Goal: Transaction & Acquisition: Purchase product/service

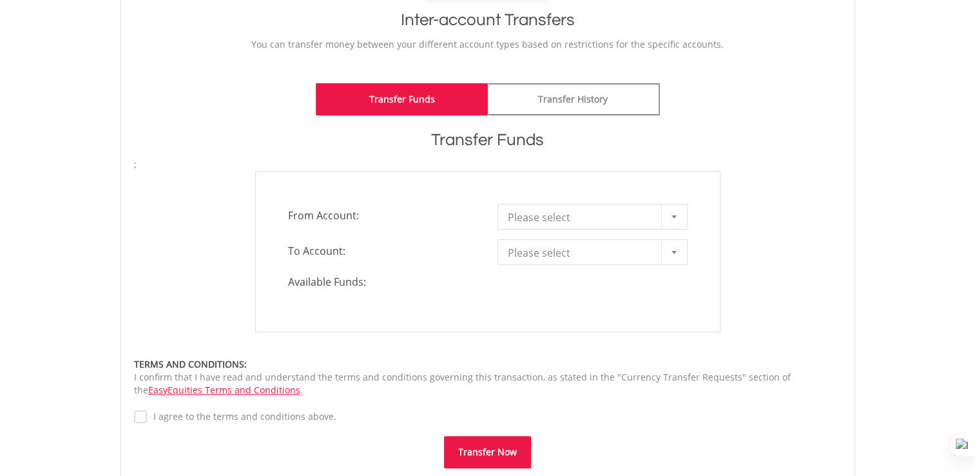
scroll to position [271, 0]
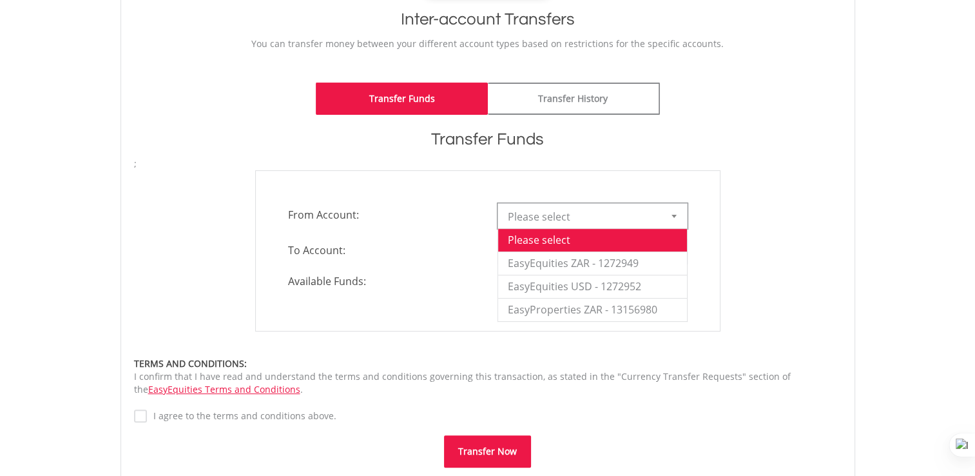
click at [670, 213] on div at bounding box center [674, 216] width 26 height 24
click at [630, 264] on li "EasyEquities ZAR - 1272949" at bounding box center [592, 262] width 189 height 23
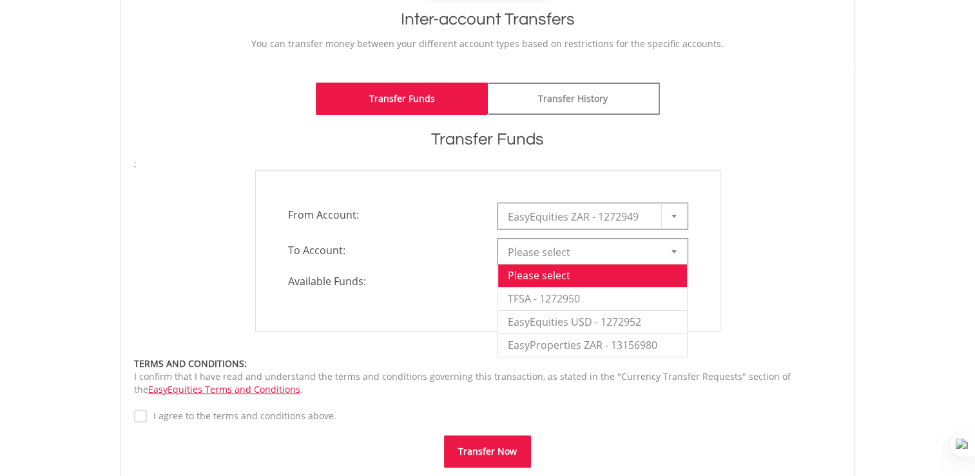
click at [602, 250] on span "Please select" at bounding box center [583, 252] width 150 height 26
click at [599, 300] on li "TFSA - 1272950" at bounding box center [592, 298] width 189 height 23
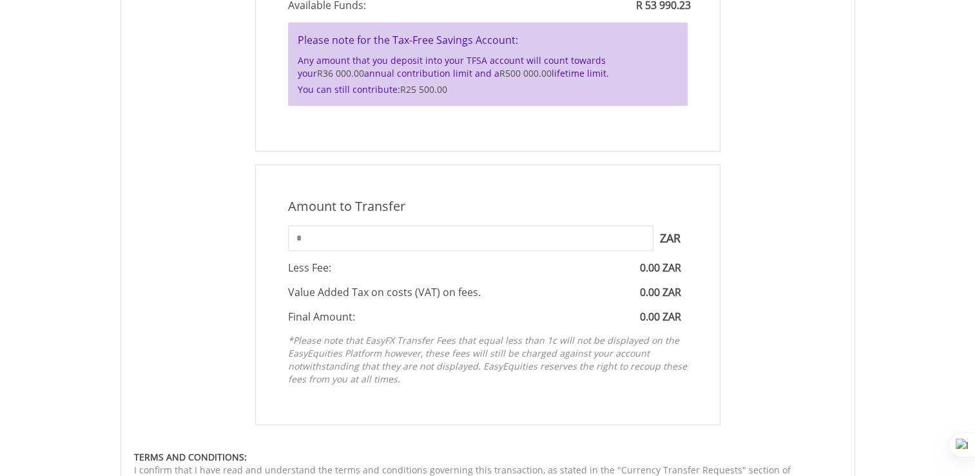
scroll to position [579, 0]
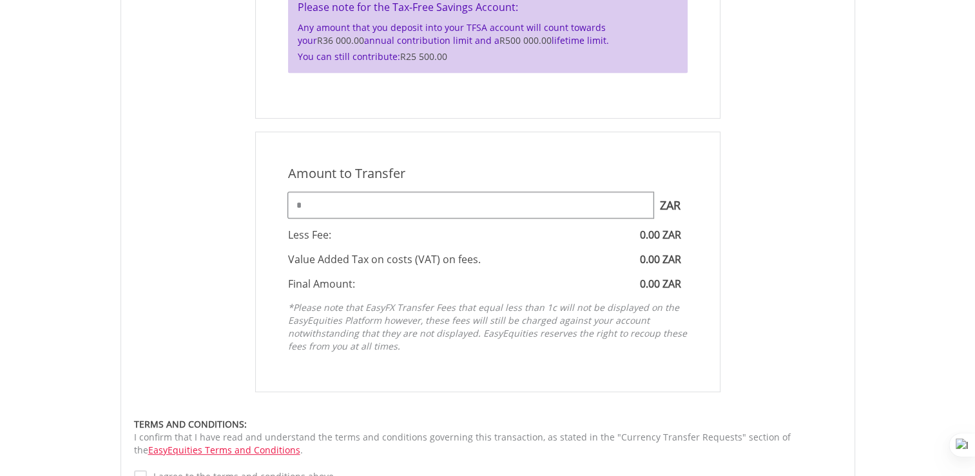
drag, startPoint x: 425, startPoint y: 200, endPoint x: 168, endPoint y: 237, distance: 259.8
click at [168, 237] on div "Amount to Transfer 1 ZAR = 1.0000 ZAR * ZAR You can transfer funds into your of…" at bounding box center [487, 261] width 727 height 260
type input "*****"
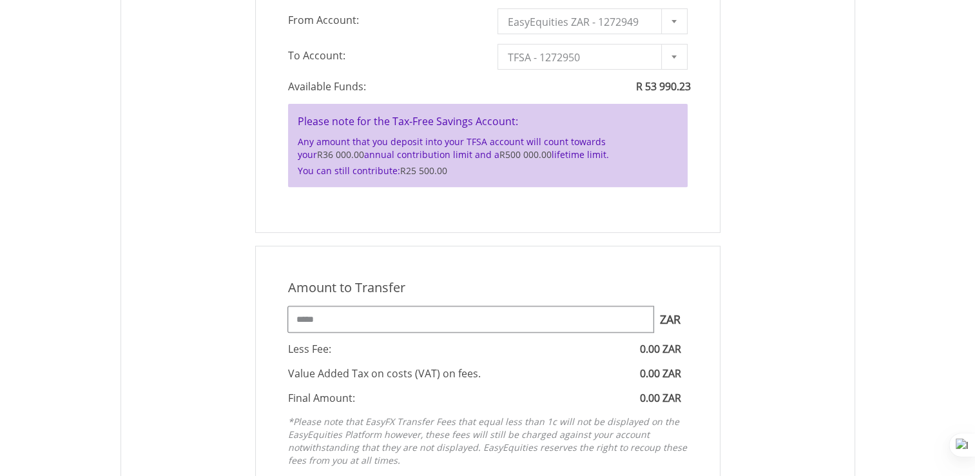
scroll to position [464, 0]
drag, startPoint x: 340, startPoint y: 314, endPoint x: 204, endPoint y: 333, distance: 137.2
click at [204, 333] on div "Amount to Transfer 1 ZAR = 1.0000 ZAR ***** ZAR You can transfer funds into you…" at bounding box center [487, 377] width 727 height 260
type input "*"
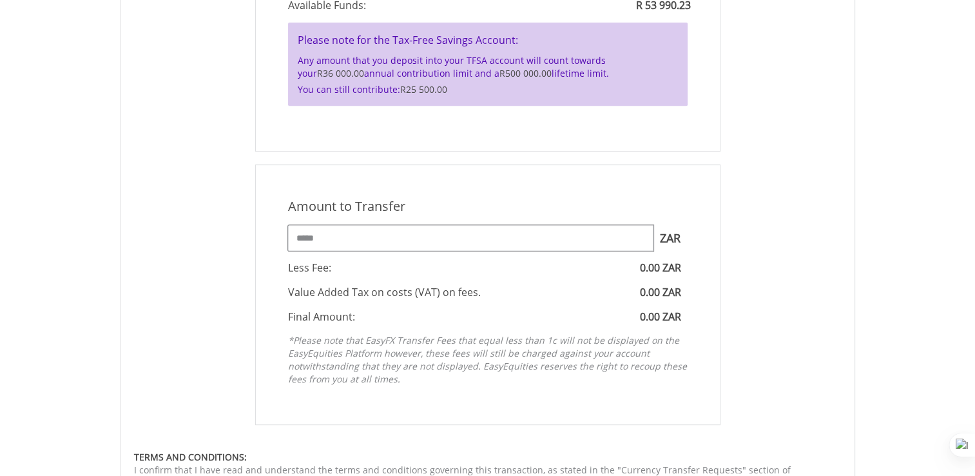
scroll to position [706, 0]
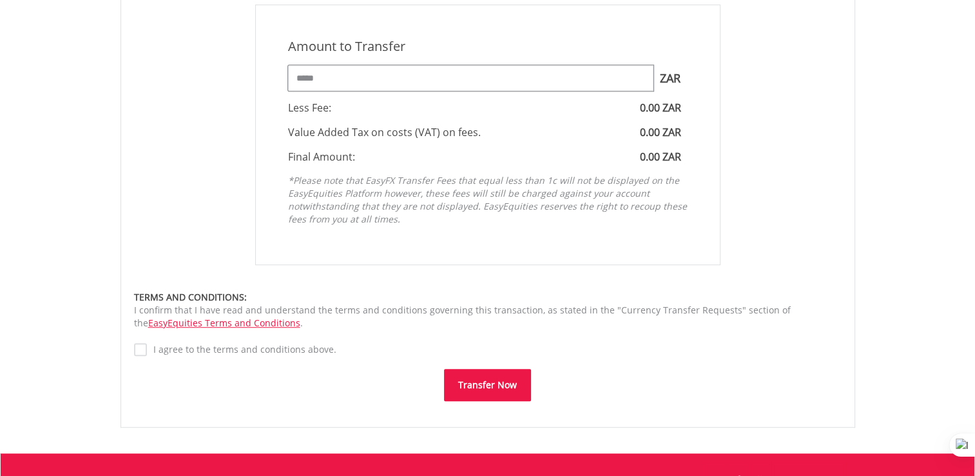
type input "*****"
click at [251, 349] on label "I agree to the terms and conditions above." at bounding box center [241, 349] width 189 height 13
click at [502, 379] on button "Transfer Now" at bounding box center [487, 385] width 87 height 32
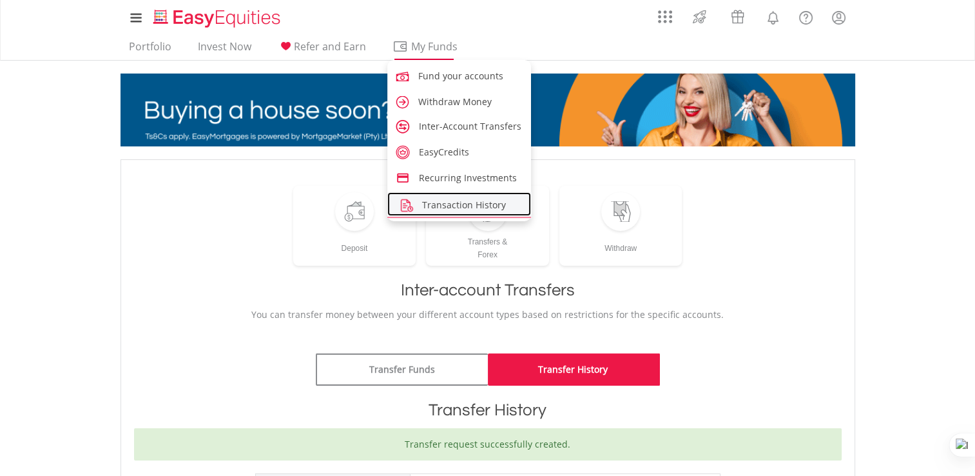
click at [448, 203] on span "Transaction History" at bounding box center [464, 204] width 84 height 12
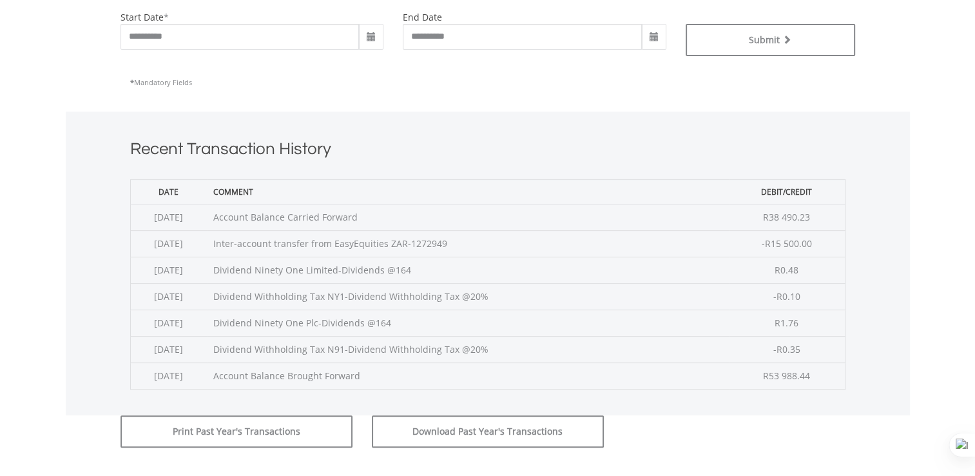
scroll to position [384, 0]
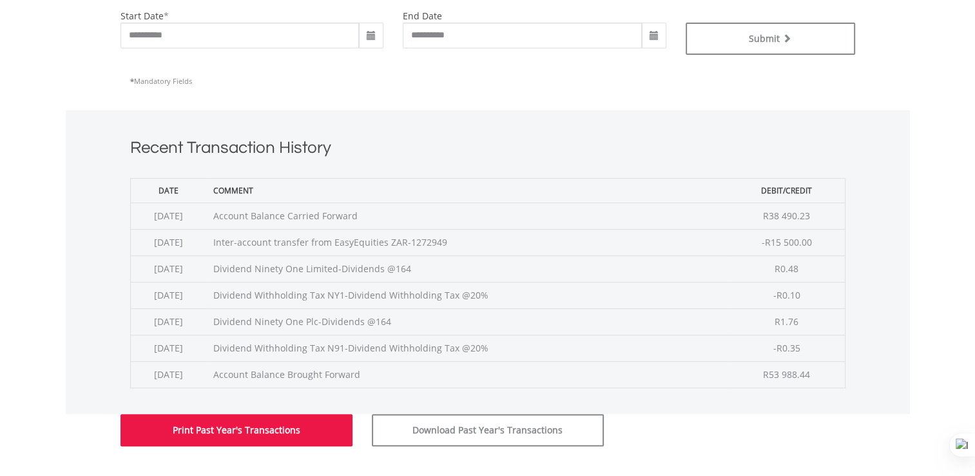
click at [308, 424] on button "Print Past Year's Transactions" at bounding box center [236, 430] width 232 height 32
click at [244, 424] on button "Print Past Year's Transactions" at bounding box center [236, 430] width 232 height 32
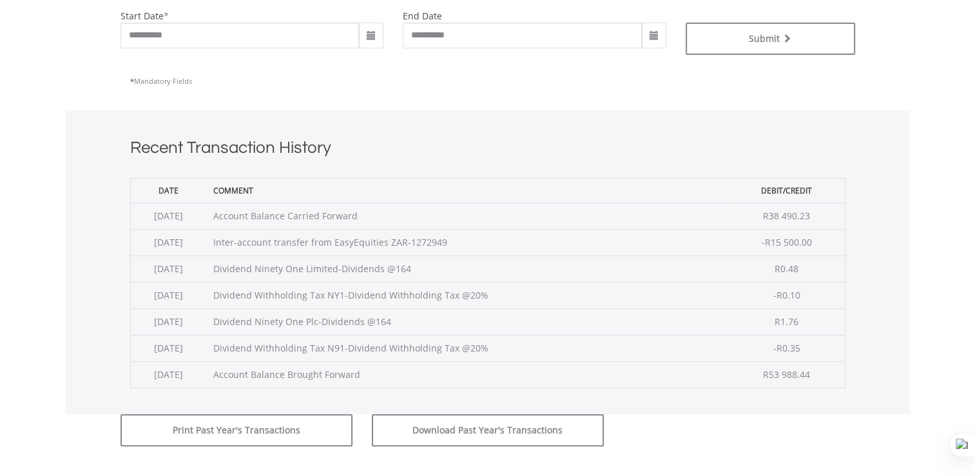
click at [329, 164] on h1 "Recent Transaction History" at bounding box center [487, 150] width 715 height 29
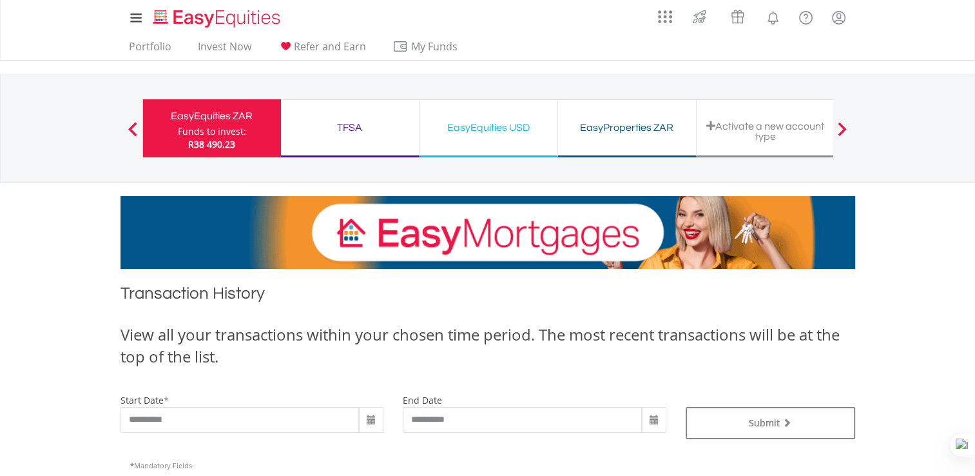
click at [163, 37] on ul "Portfolio Invest Now Refer and Earn My Funds Fund your accounts Withdraw Money …" at bounding box center [297, 47] width 354 height 24
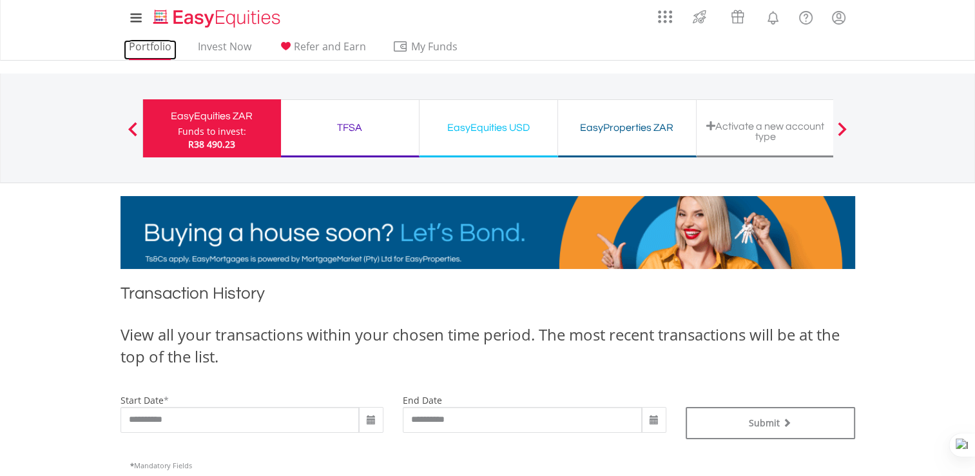
click at [165, 44] on link "Portfolio" at bounding box center [150, 50] width 53 height 20
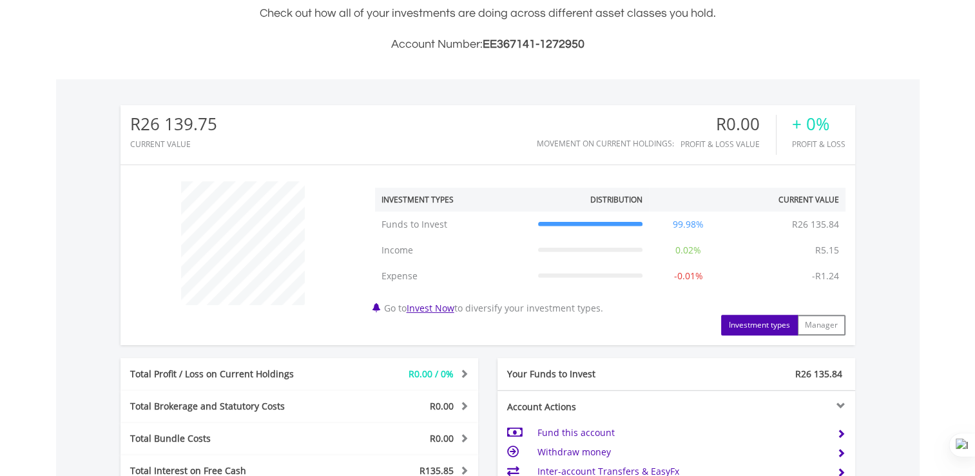
scroll to position [481, 0]
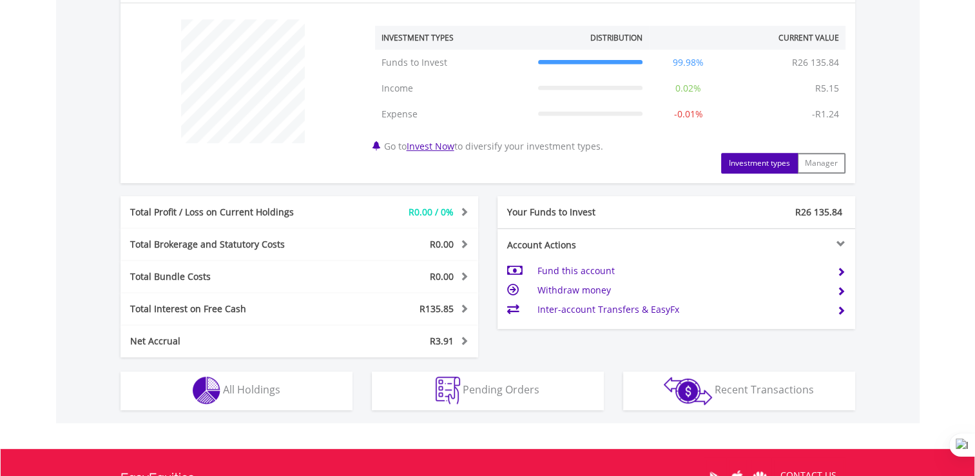
click at [454, 307] on div "R135.85" at bounding box center [403, 308] width 149 height 13
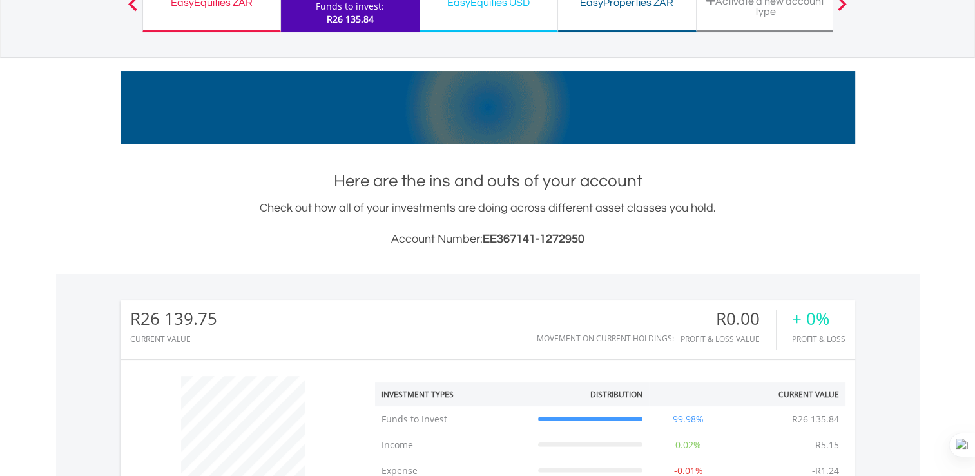
scroll to position [0, 0]
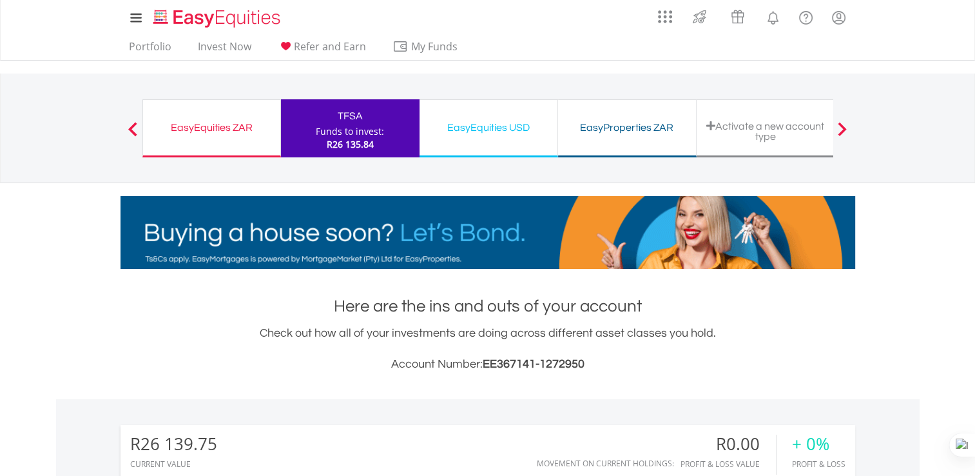
click at [232, 125] on div "EasyEquities ZAR" at bounding box center [212, 128] width 122 height 18
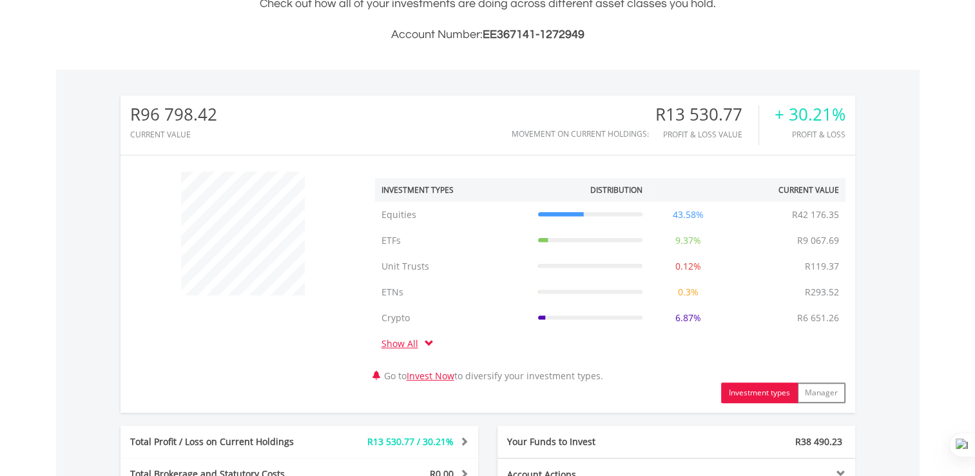
scroll to position [570, 0]
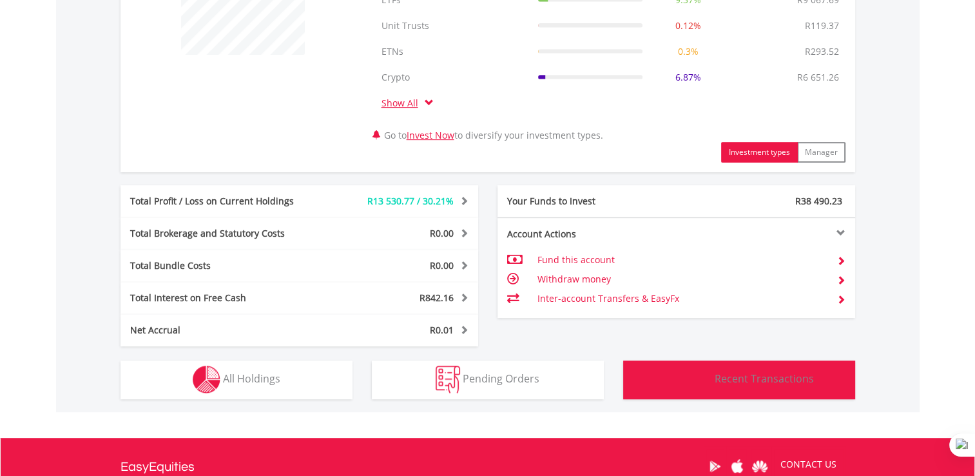
click at [697, 374] on img "button" at bounding box center [688, 379] width 48 height 28
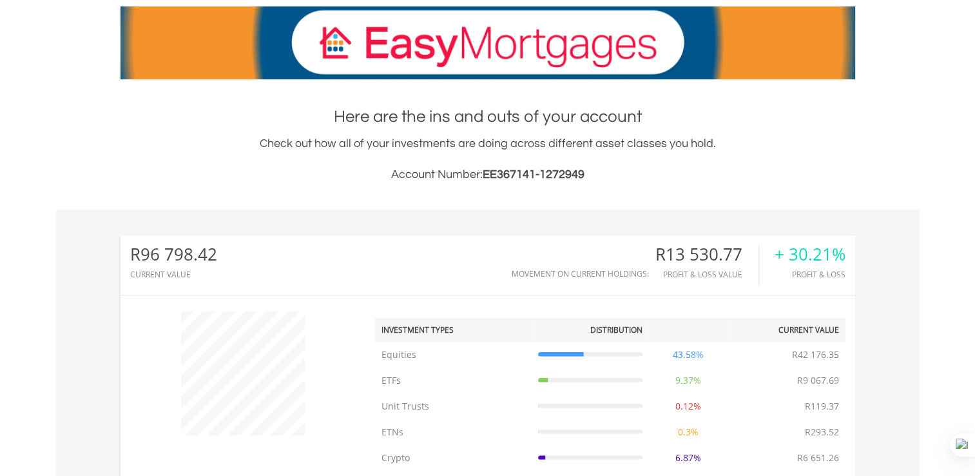
scroll to position [0, 0]
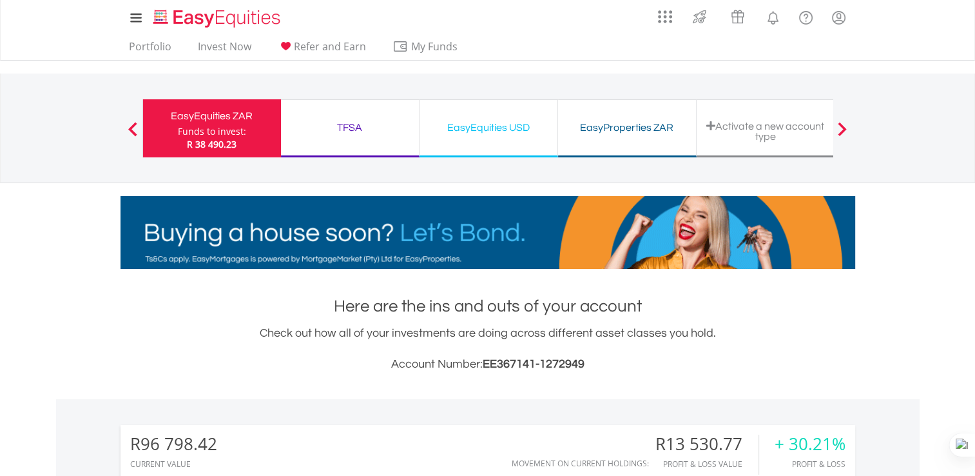
click at [498, 142] on div "EasyEquities USD Funds to invest: R 38 490.23" at bounding box center [488, 128] width 139 height 58
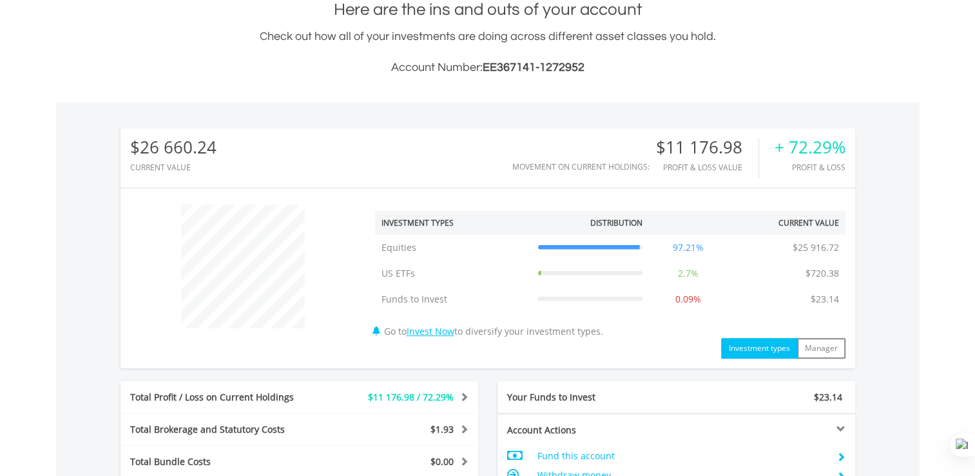
scroll to position [466, 0]
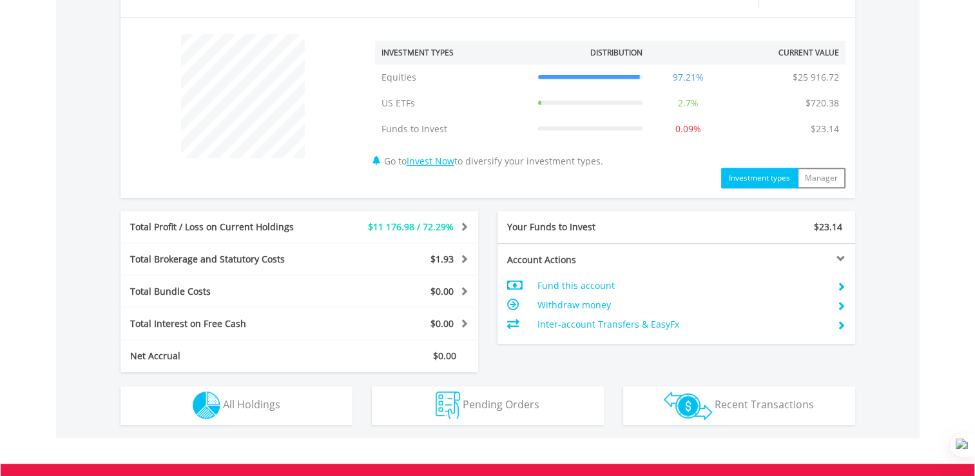
click at [557, 329] on td "Inter-account Transfers & EasyFx" at bounding box center [681, 323] width 289 height 19
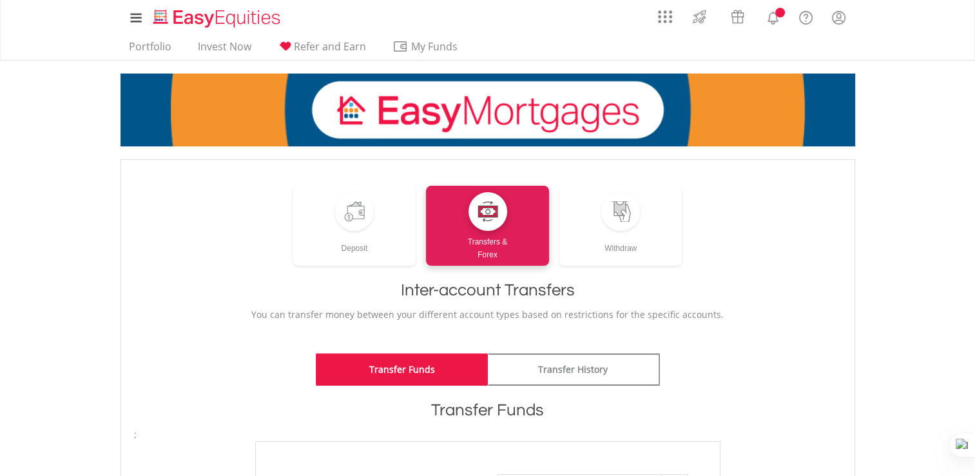
scroll to position [211, 0]
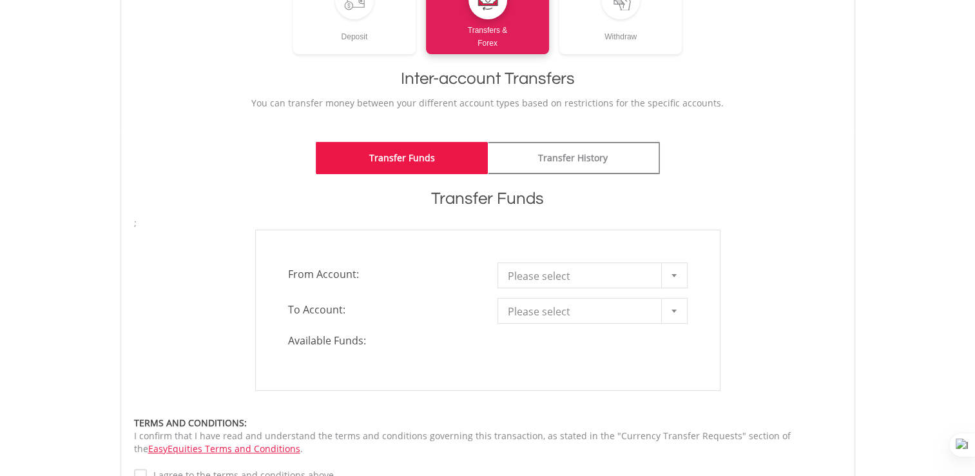
click at [665, 276] on div at bounding box center [674, 275] width 26 height 24
click at [665, 277] on div at bounding box center [674, 275] width 26 height 24
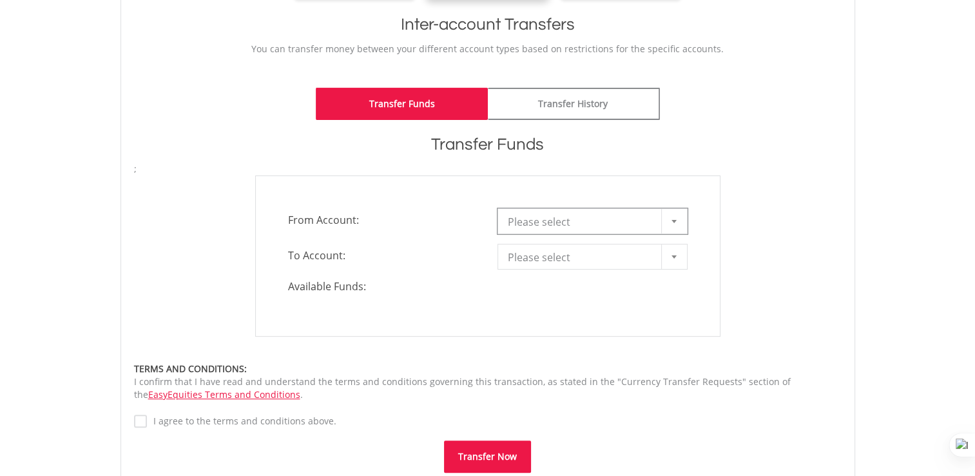
scroll to position [0, 0]
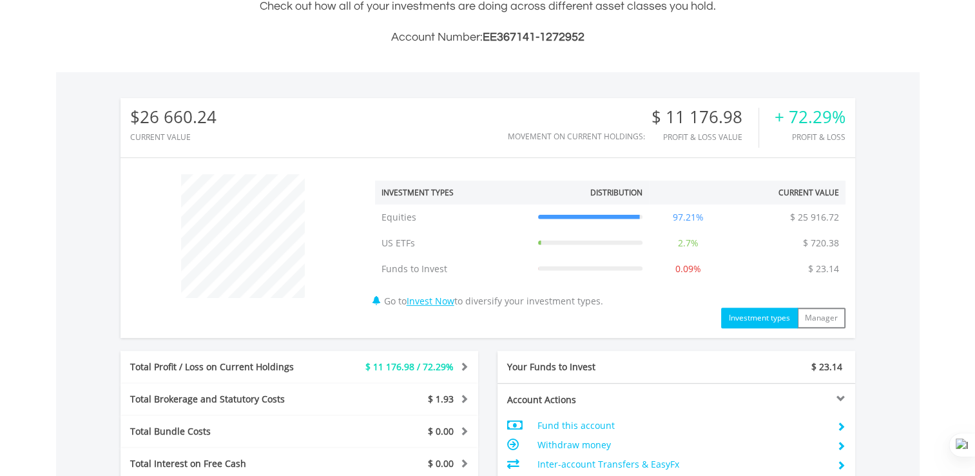
scroll to position [326, 0]
click at [825, 323] on button "Manager" at bounding box center [821, 318] width 48 height 21
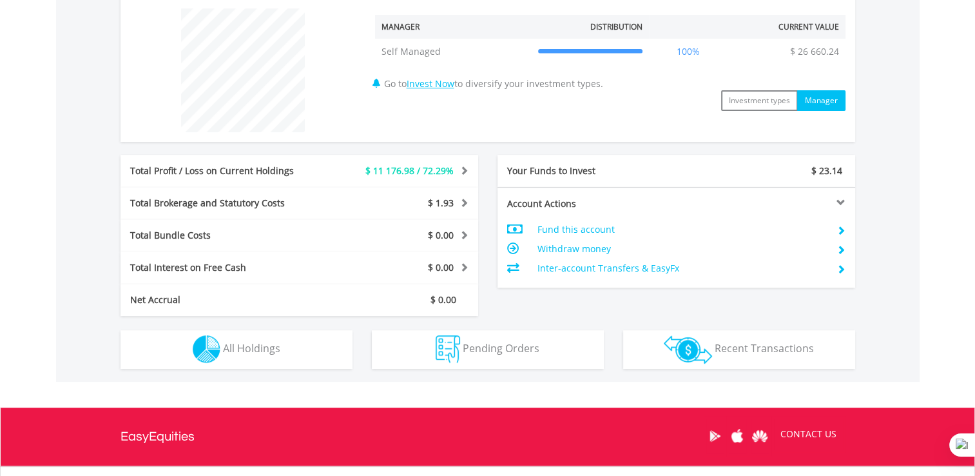
scroll to position [494, 0]
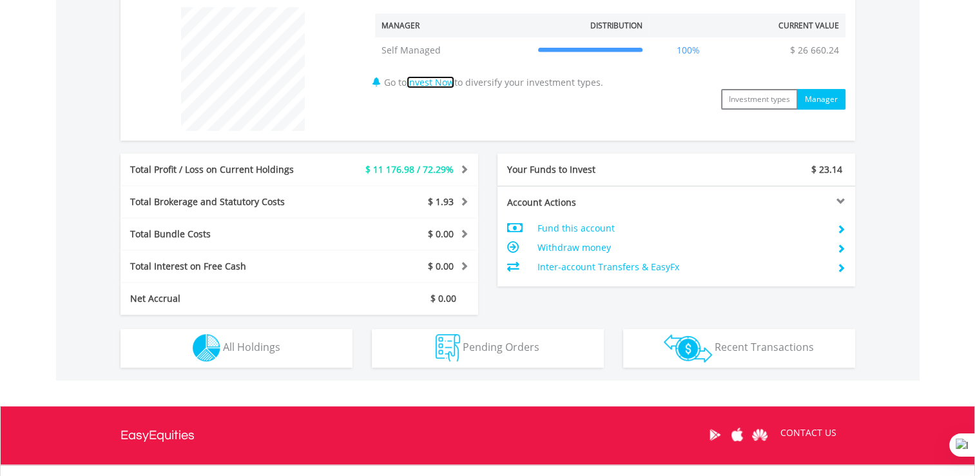
click at [435, 84] on link "Invest Now" at bounding box center [431, 82] width 48 height 12
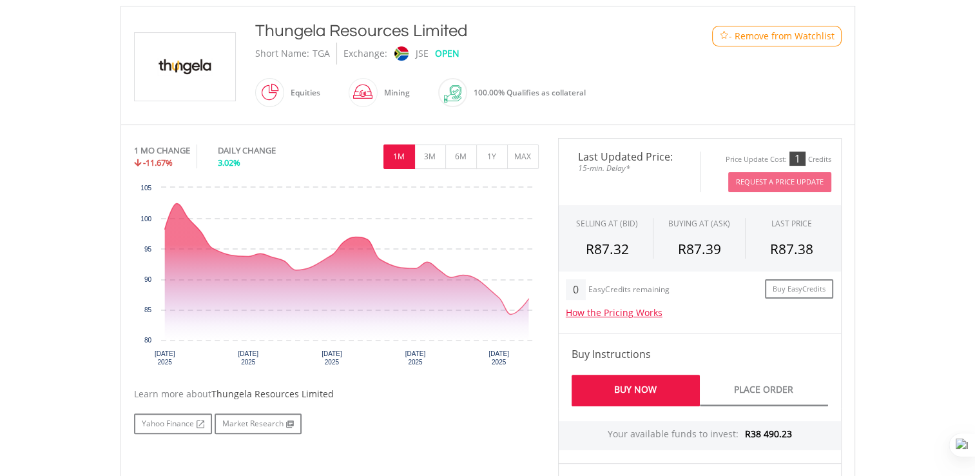
scroll to position [276, 0]
click at [487, 157] on button "1Y" at bounding box center [492, 156] width 32 height 24
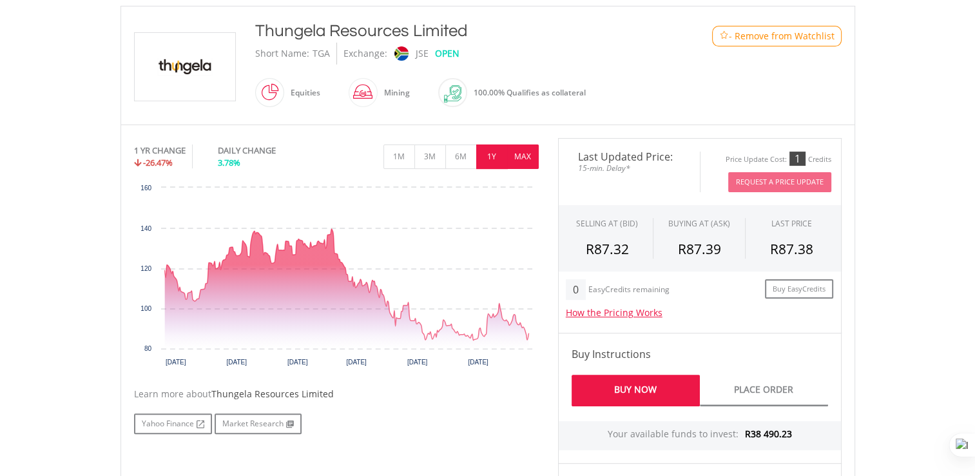
click at [523, 156] on button "MAX" at bounding box center [523, 156] width 32 height 24
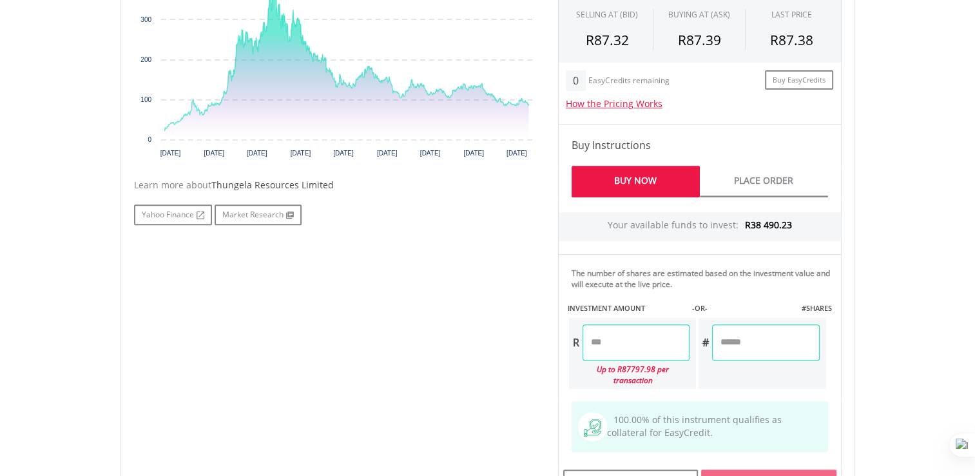
scroll to position [485, 0]
click at [633, 344] on input "number" at bounding box center [635, 342] width 107 height 36
type input "*******"
click at [736, 348] on div "Last Updated Price: 15-min. Delay* Price Update Cost: 1 Credits Request A Price…" at bounding box center [699, 216] width 303 height 575
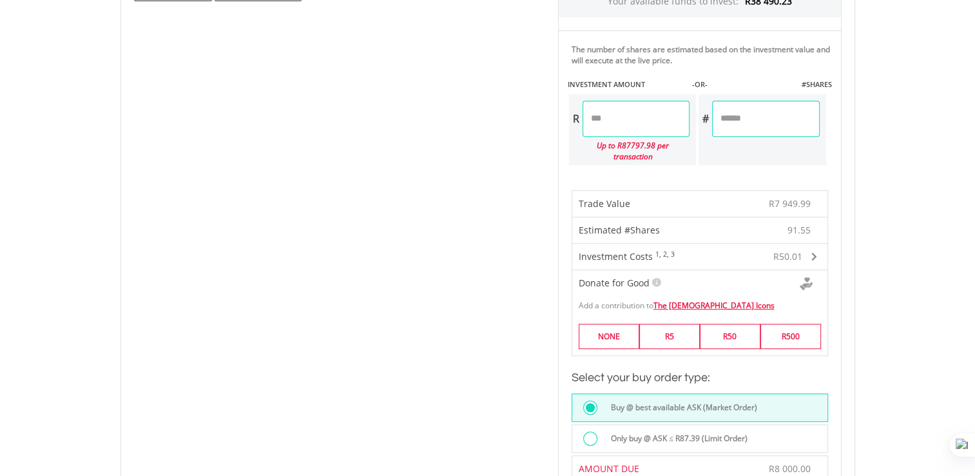
scroll to position [707, 0]
click at [651, 251] on div "Investment Costs 1, 2, 3" at bounding box center [627, 257] width 96 height 13
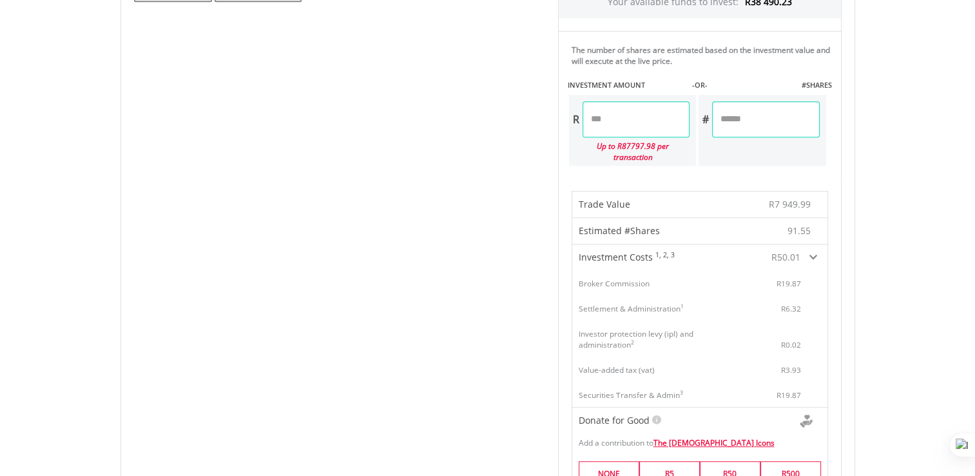
click at [652, 251] on div "Investment Costs 1, 2, 3" at bounding box center [627, 257] width 96 height 13
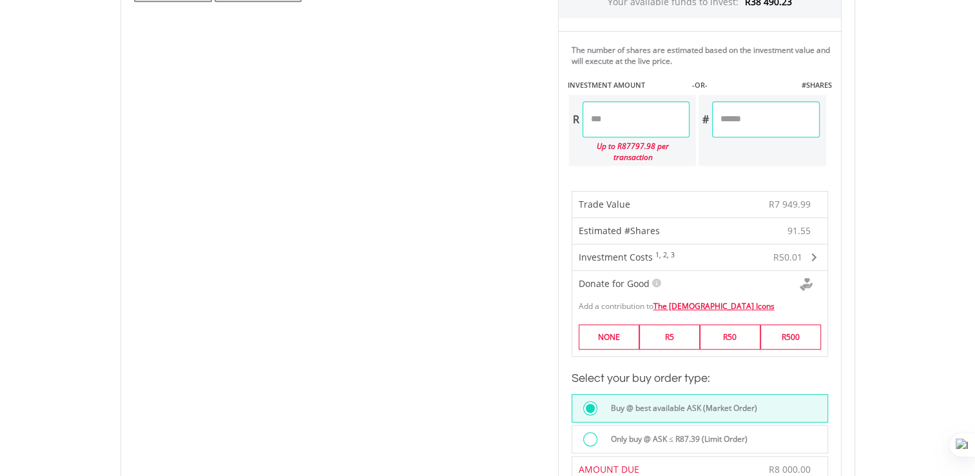
drag, startPoint x: 640, startPoint y: 118, endPoint x: 677, endPoint y: 137, distance: 41.5
click at [677, 137] on div "R ******* Up to R87797.98 per transaction" at bounding box center [633, 129] width 130 height 73
click at [717, 433] on label "Only buy @ ASK ≤ R87.39 (Limit Order)" at bounding box center [675, 440] width 144 height 14
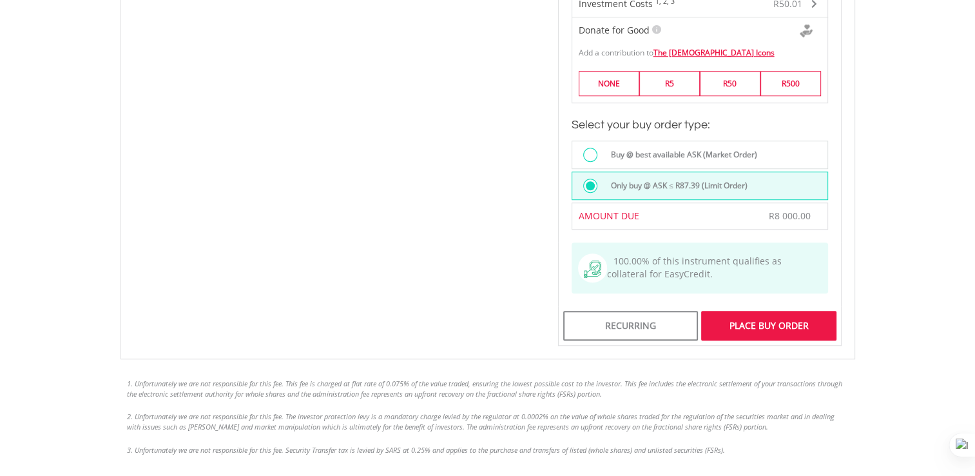
scroll to position [974, 0]
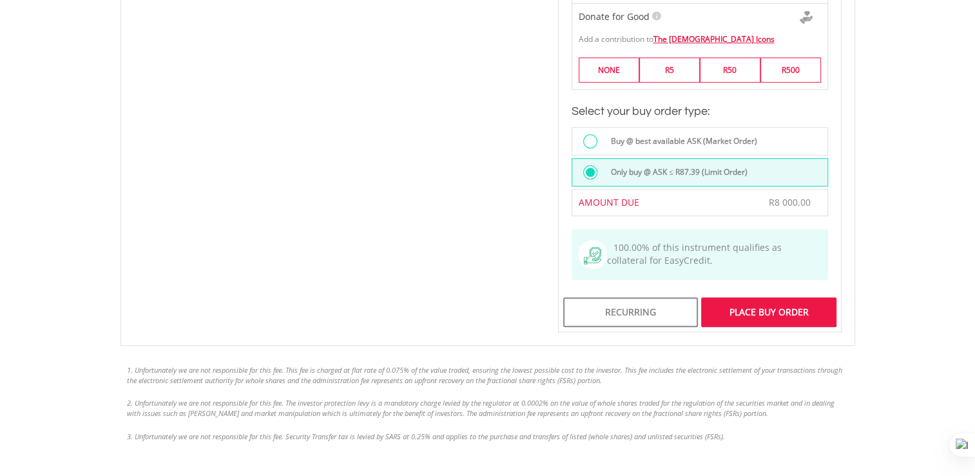
click at [778, 300] on div "Place Buy Order" at bounding box center [768, 312] width 135 height 30
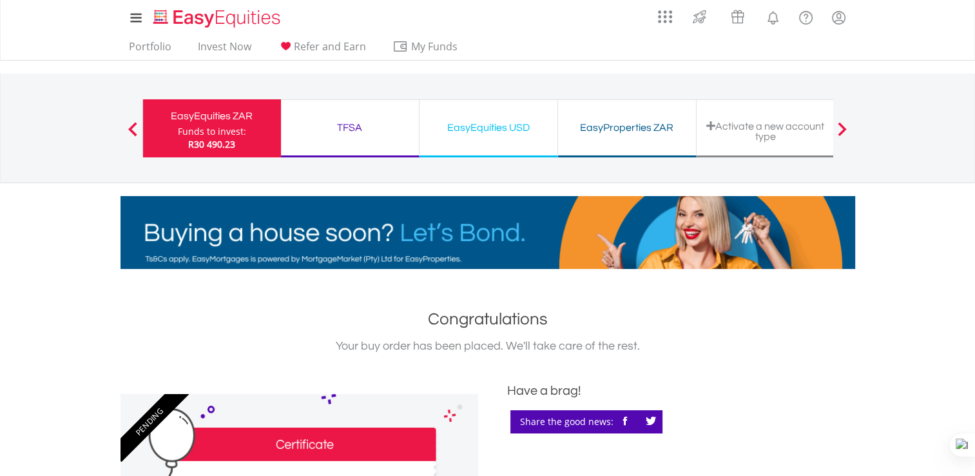
scroll to position [142, 0]
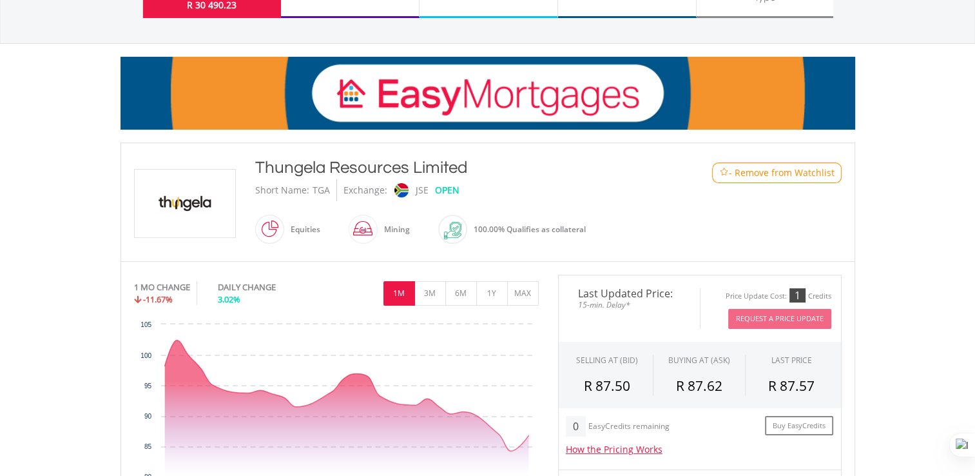
scroll to position [137, 0]
